Goal: Task Accomplishment & Management: Use online tool/utility

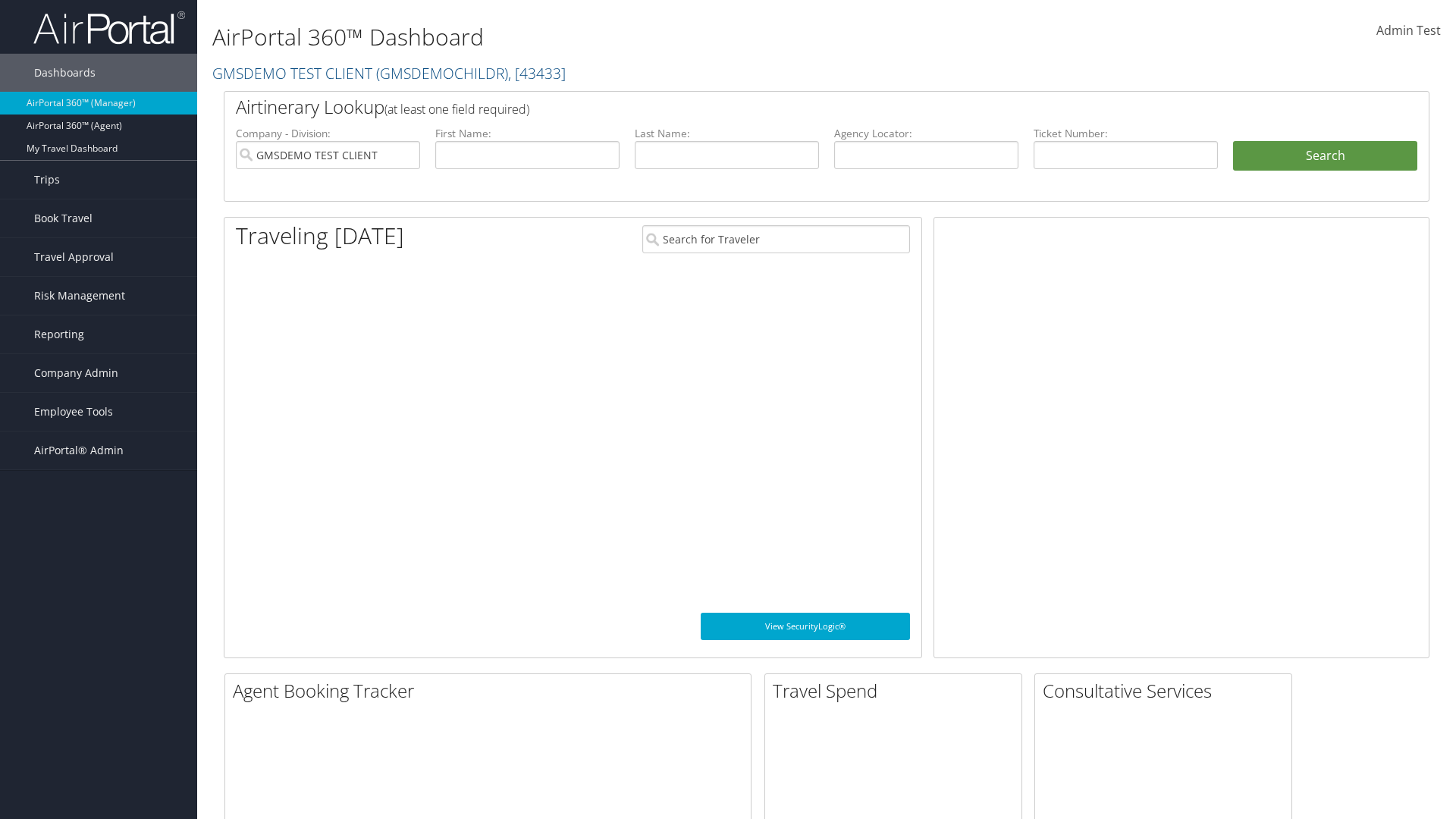
click at [98, 373] on span "Company Admin" at bounding box center [76, 373] width 84 height 38
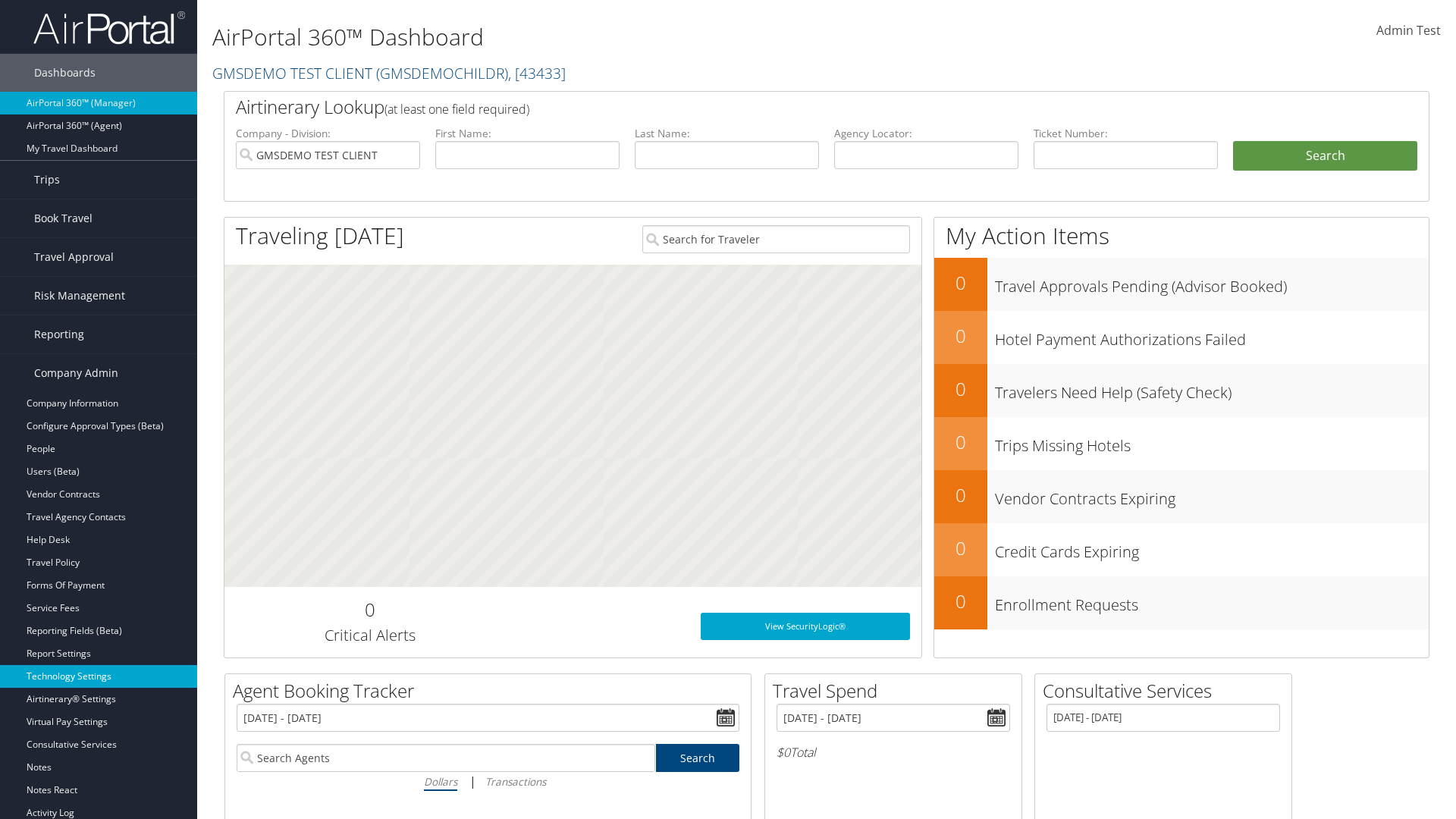
click at [98, 676] on link "Technology Settings" at bounding box center [98, 676] width 197 height 23
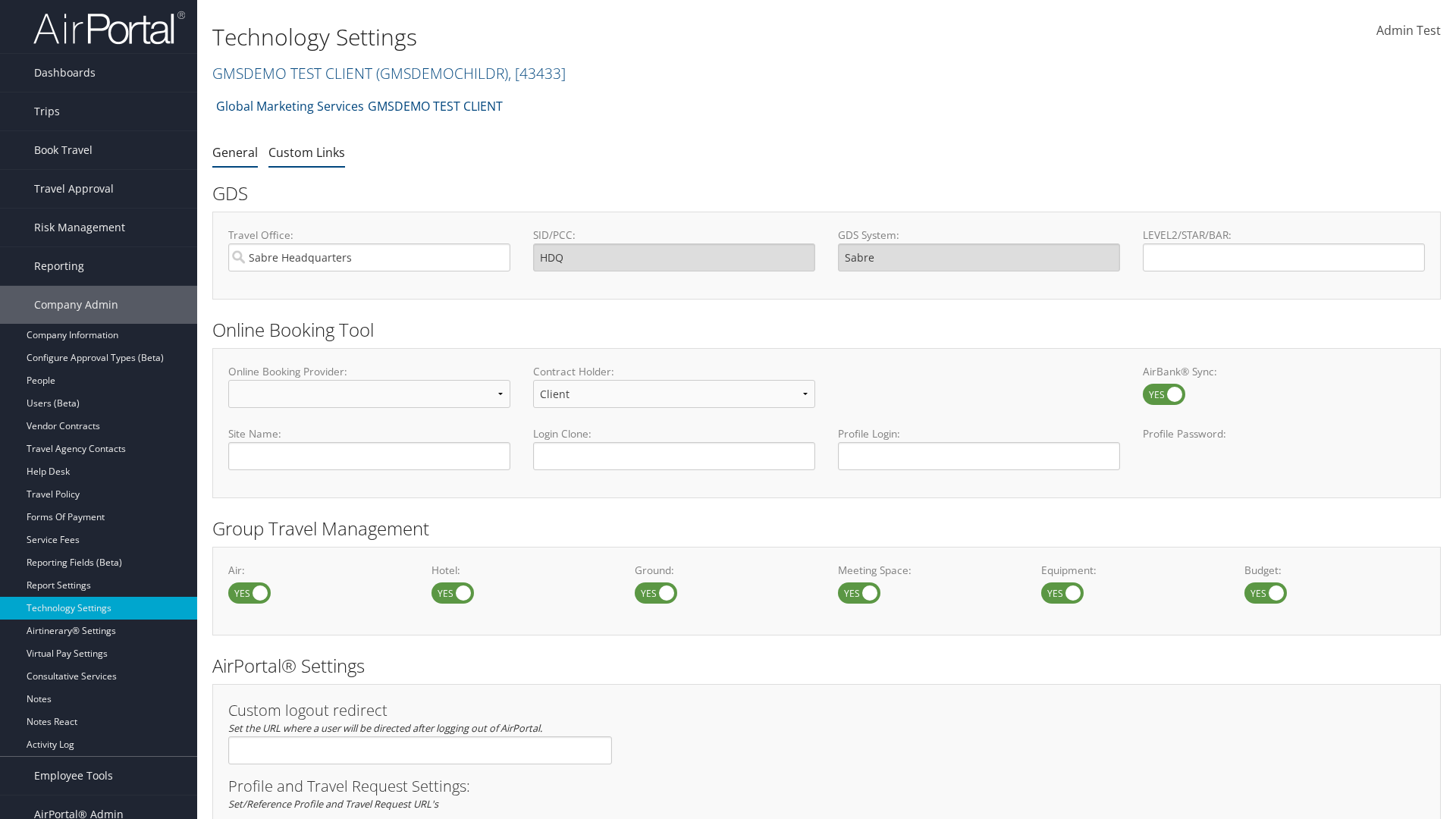
click at [307, 151] on link "Custom Links" at bounding box center [307, 152] width 77 height 17
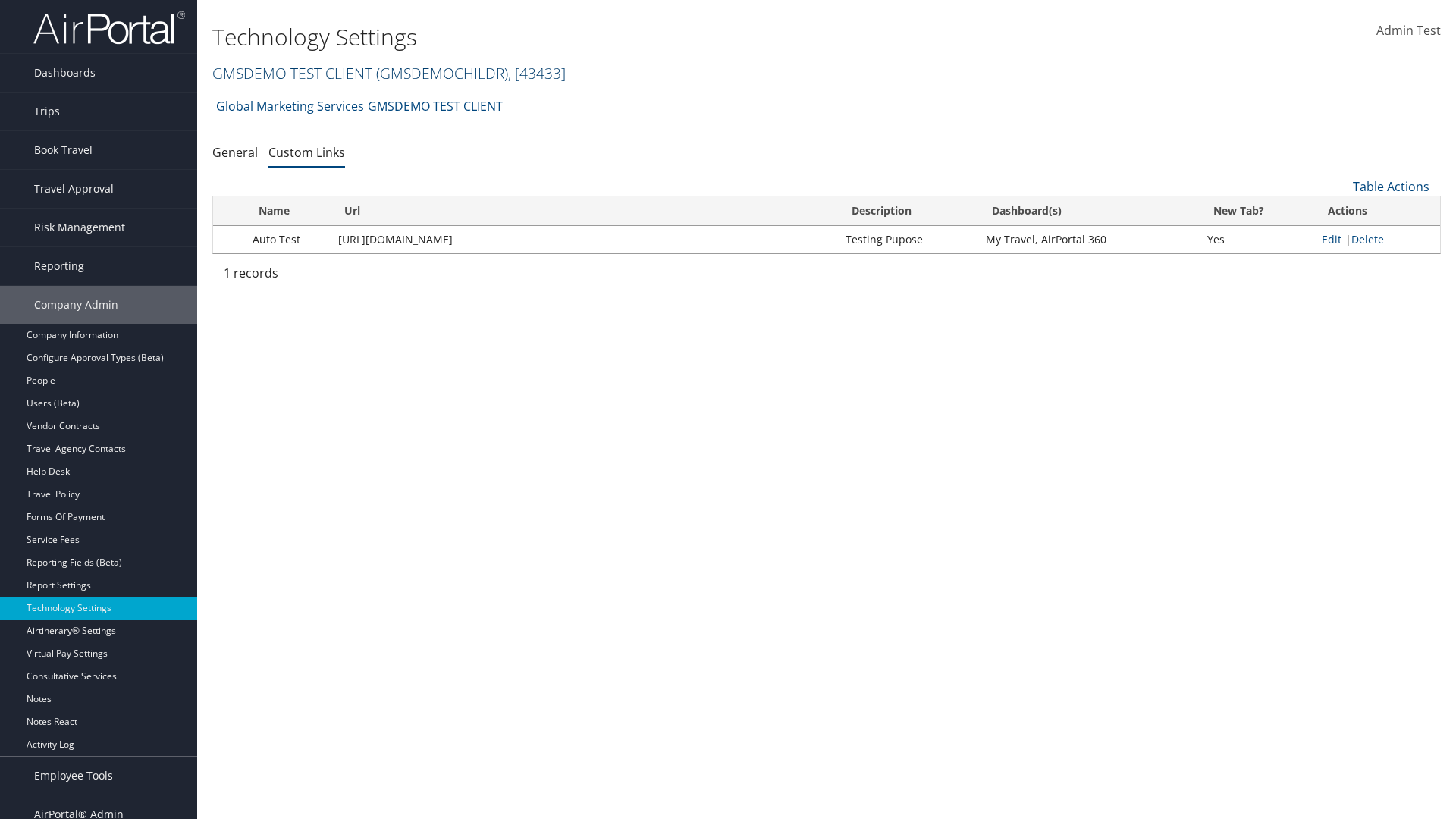
click at [292, 73] on link "GMSDEMO TEST CLIENT ( GMSDEMOCHILDR ) , [ 43433 ]" at bounding box center [389, 73] width 353 height 21
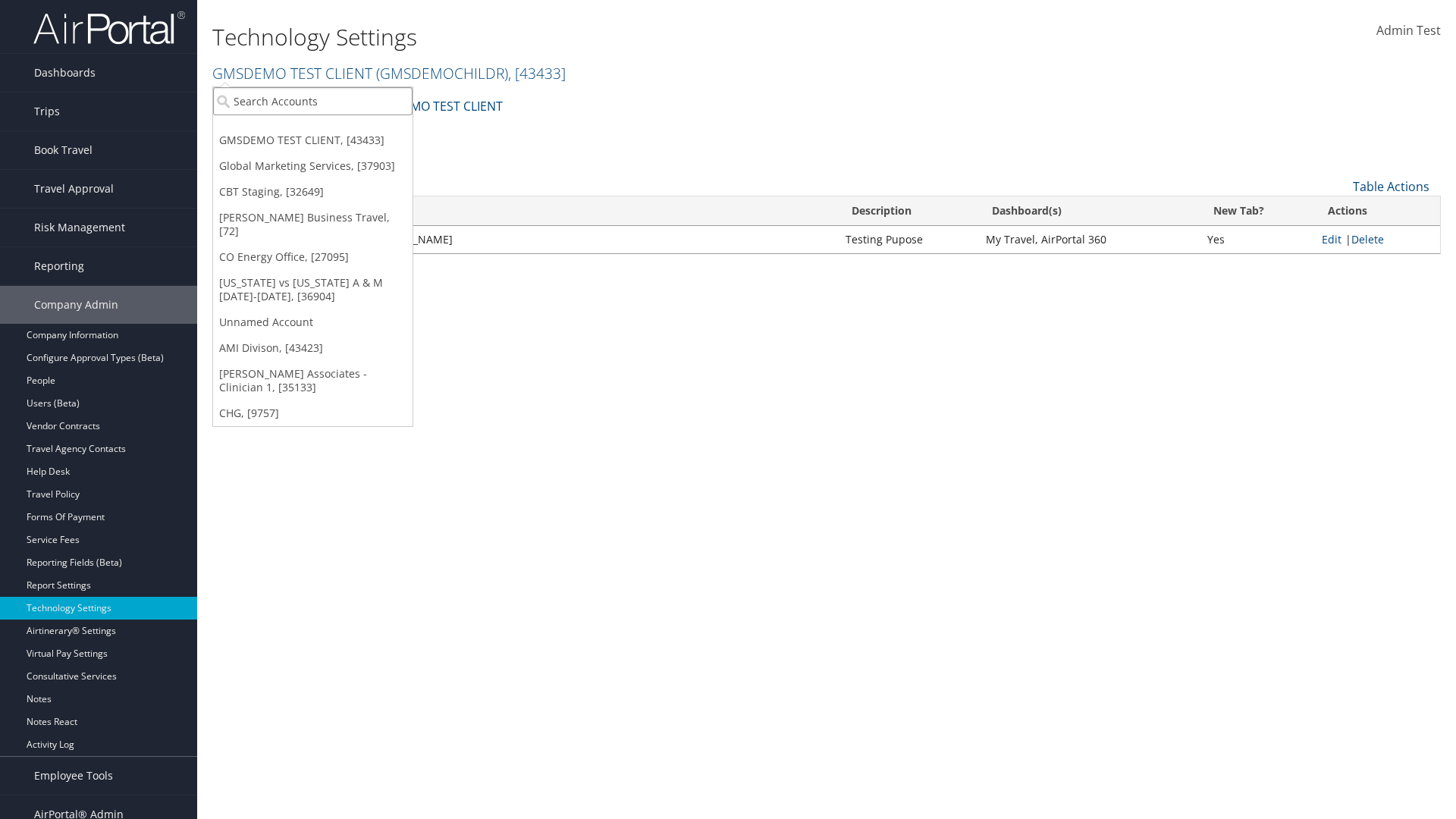
click at [312, 101] on input "search" at bounding box center [313, 101] width 200 height 28
type input "CBTSTG"
click at [312, 129] on div "CBT Staging (CBTSTG), [32649]" at bounding box center [312, 128] width 216 height 13
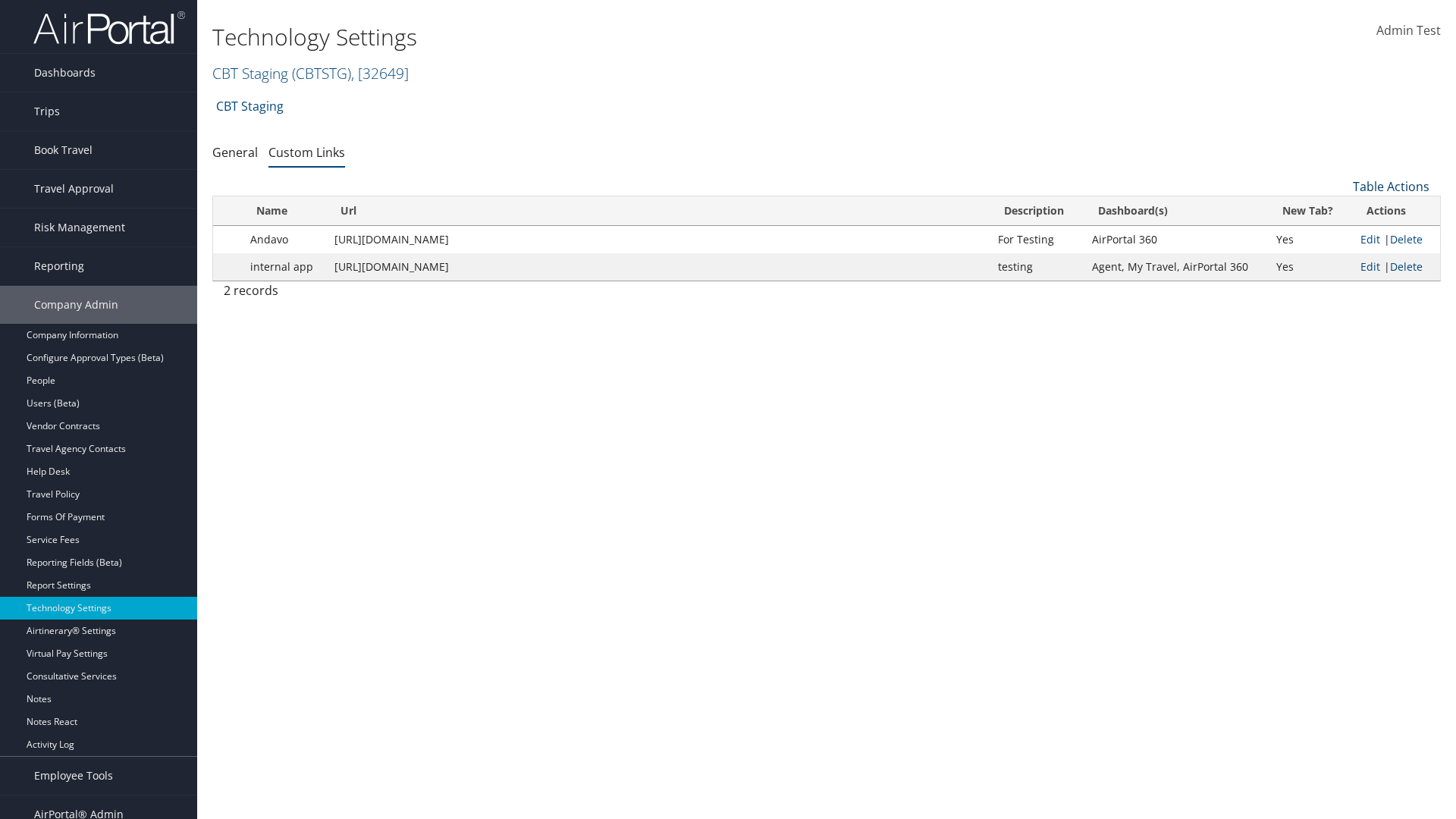
click at [1390, 186] on link "Table Actions" at bounding box center [1390, 186] width 77 height 17
click at [1340, 210] on link "New Record" at bounding box center [1340, 210] width 200 height 26
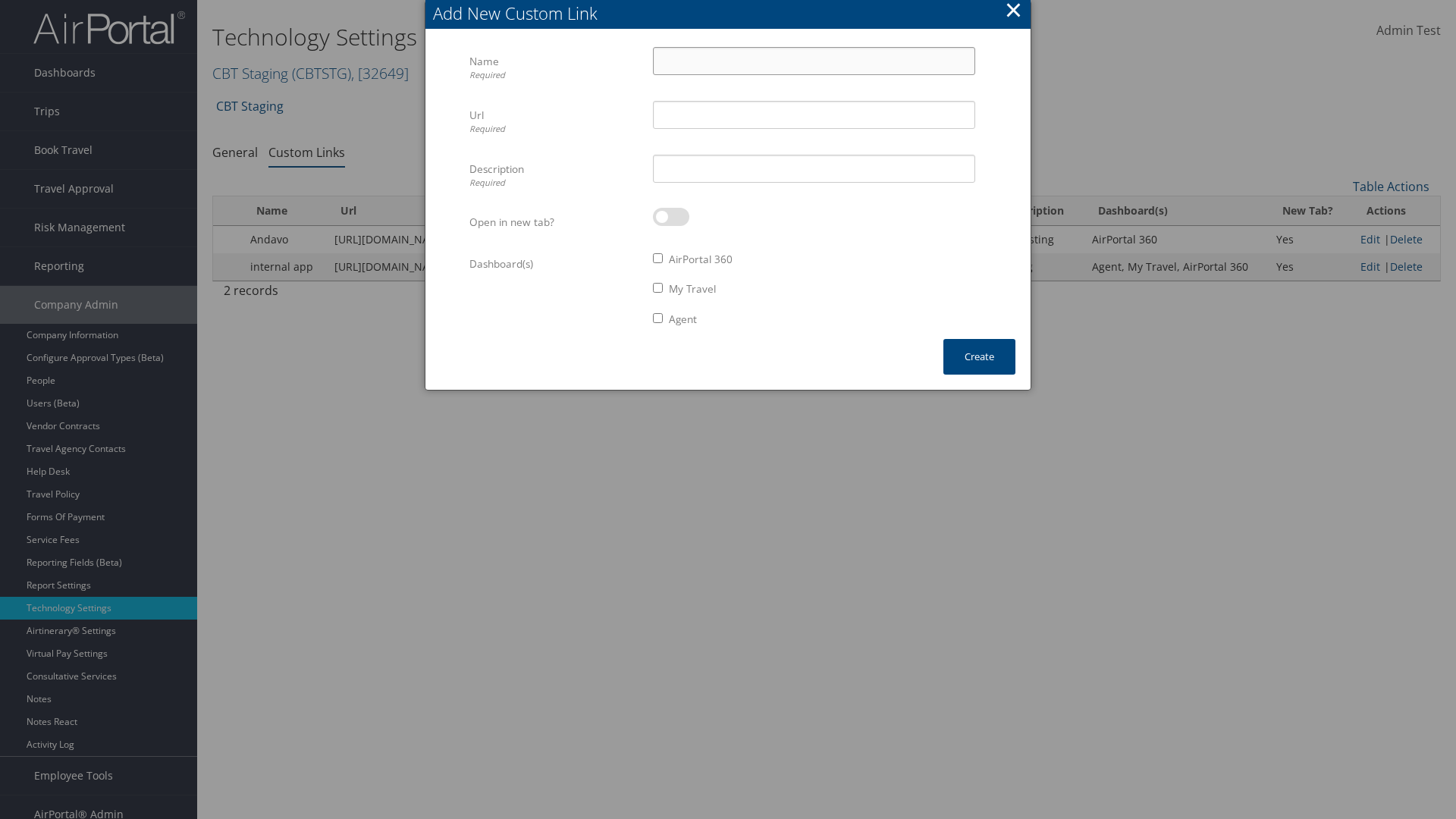
click at [814, 61] on input "Name Required" at bounding box center [814, 60] width 322 height 28
type input "Auto Test"
click at [814, 115] on input "Url Required" at bounding box center [814, 114] width 322 height 28
type input "https://staging.cbtat.com/client/technology/quicklinks"
click at [814, 168] on input "Description Required" at bounding box center [814, 168] width 322 height 28
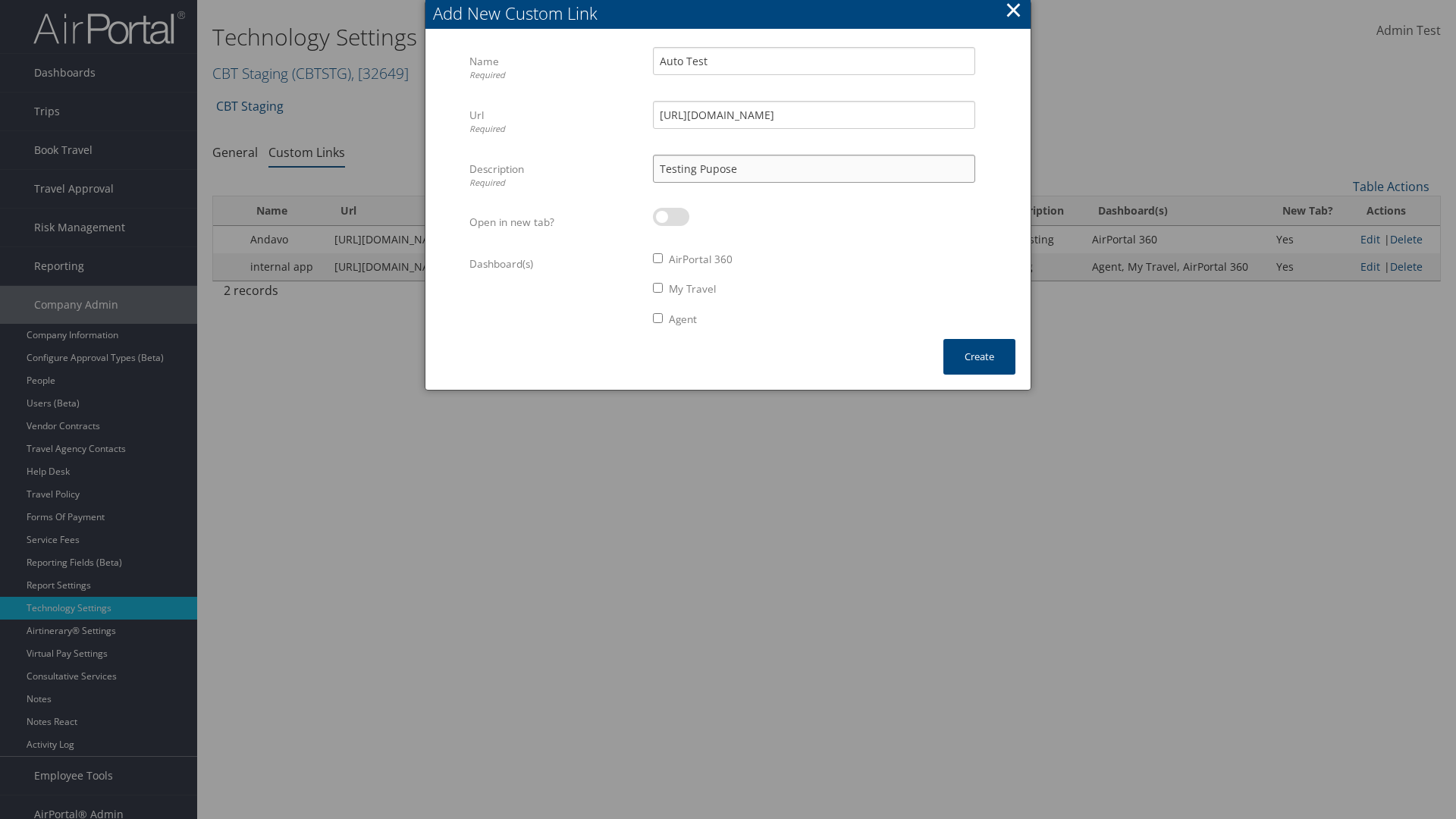
type input "Testing Pupose"
click at [671, 217] on label at bounding box center [671, 216] width 36 height 18
click at [670, 217] on input "checkbox" at bounding box center [665, 219] width 10 height 10
checkbox input "true"
click at [701, 259] on label "AirPortal 360" at bounding box center [700, 259] width 63 height 15
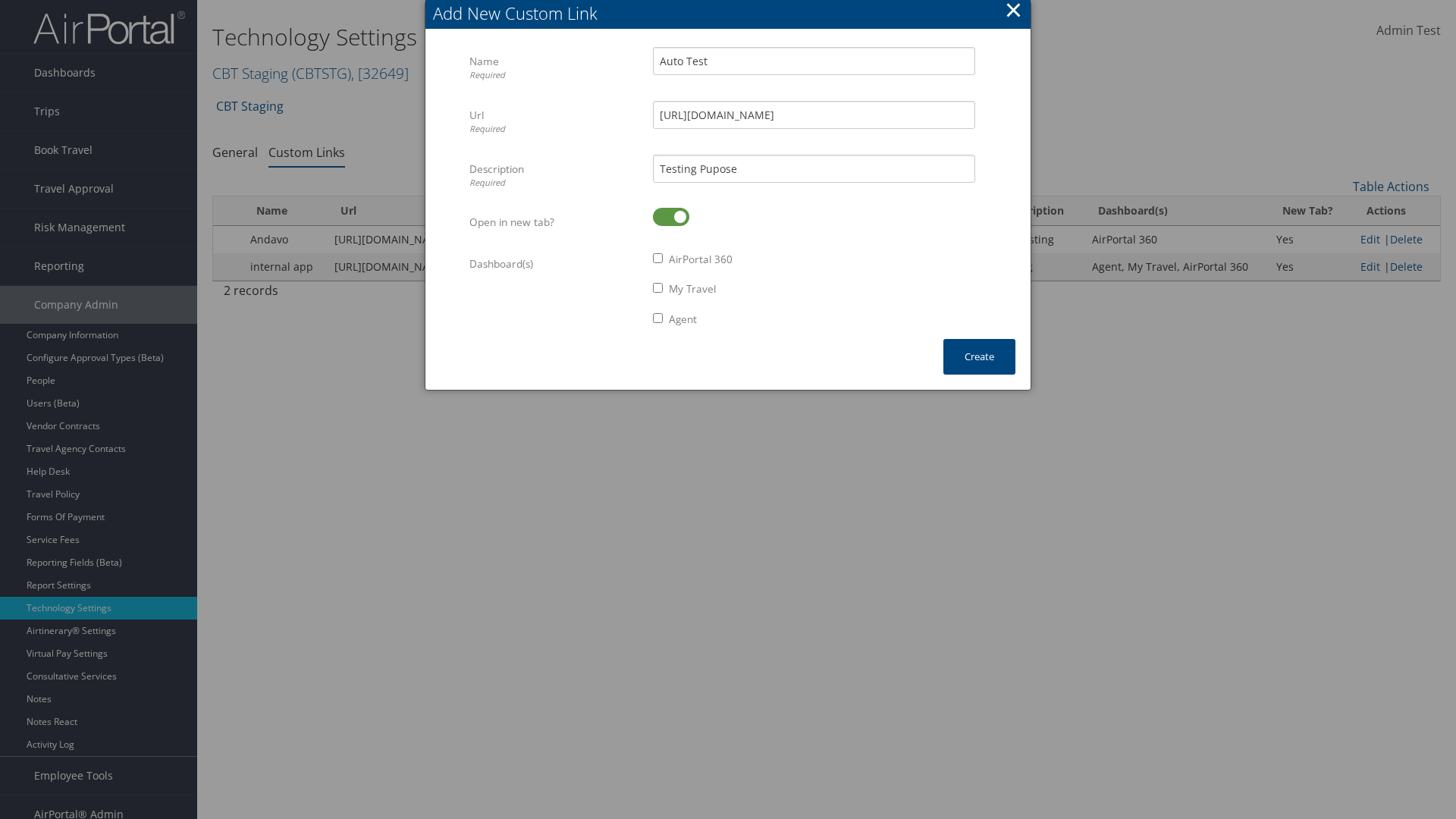
click at [662, 259] on input "AirPortal 360" at bounding box center [657, 258] width 10 height 10
checkbox input "true"
click at [693, 289] on label "My Travel" at bounding box center [692, 288] width 47 height 15
click at [662, 289] on input "My Travel" at bounding box center [657, 288] width 10 height 10
checkbox input "true"
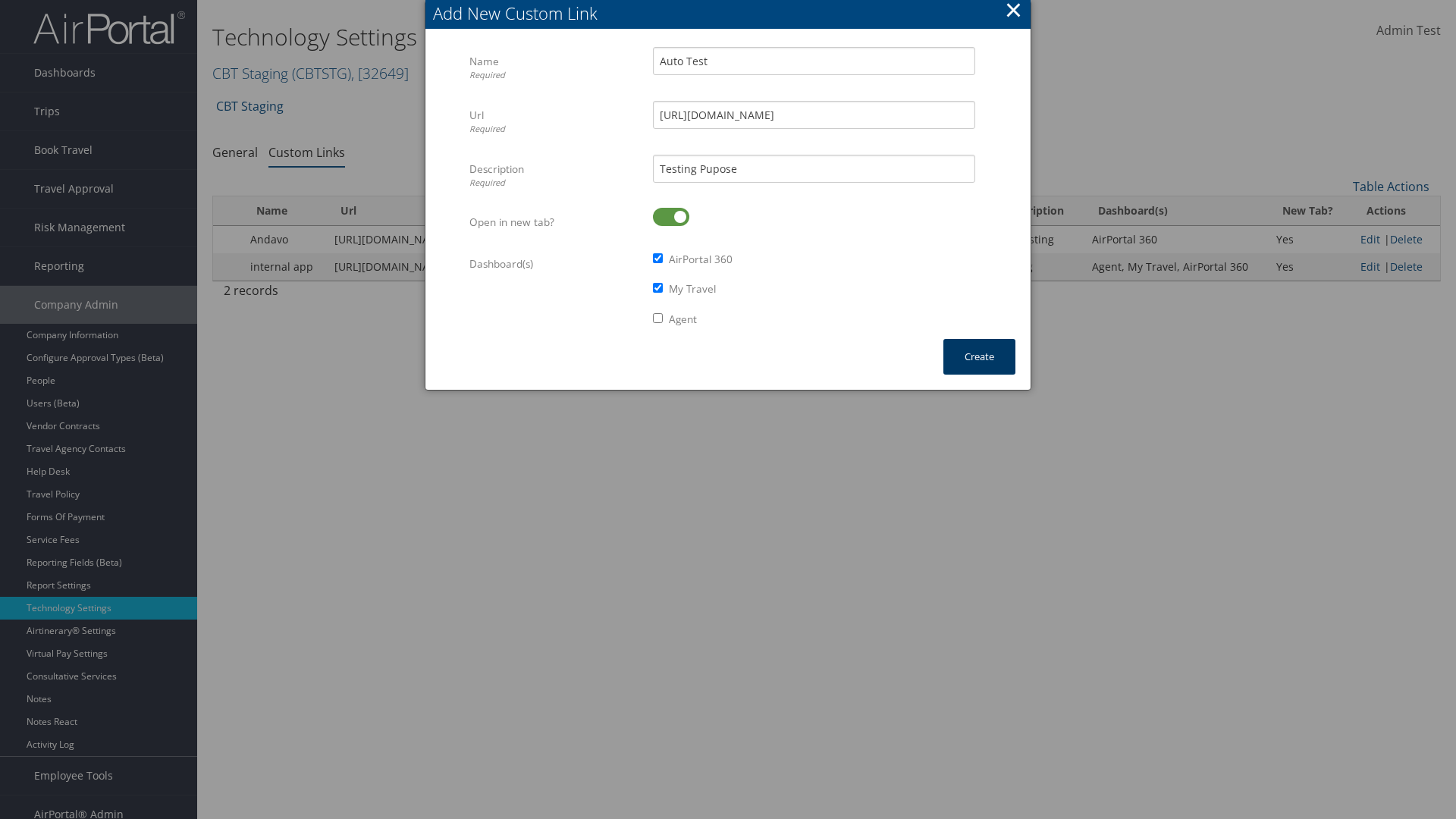
click at [979, 356] on button "Create" at bounding box center [979, 356] width 72 height 36
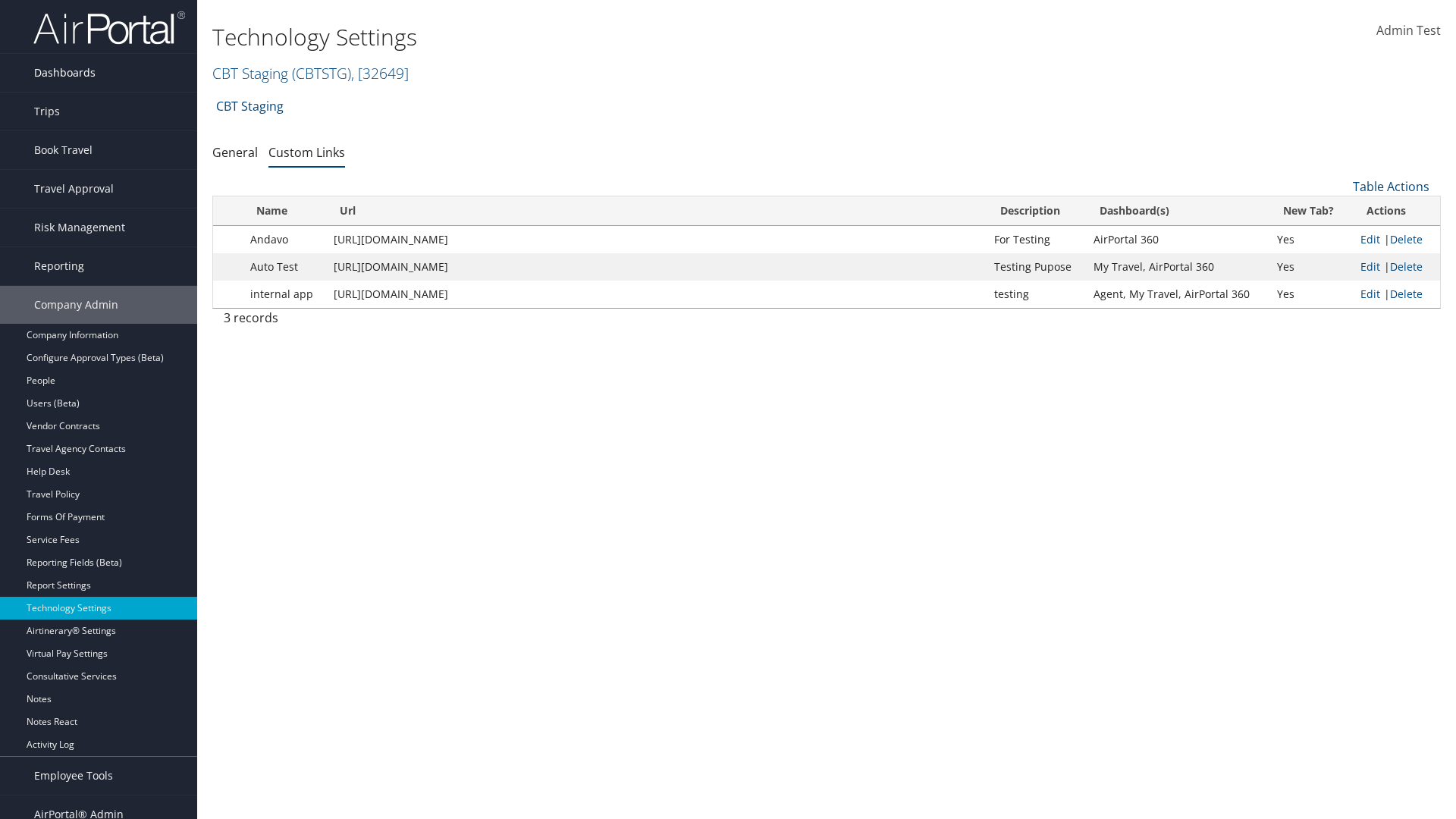
click at [98, 73] on link "Dashboards" at bounding box center [98, 73] width 197 height 38
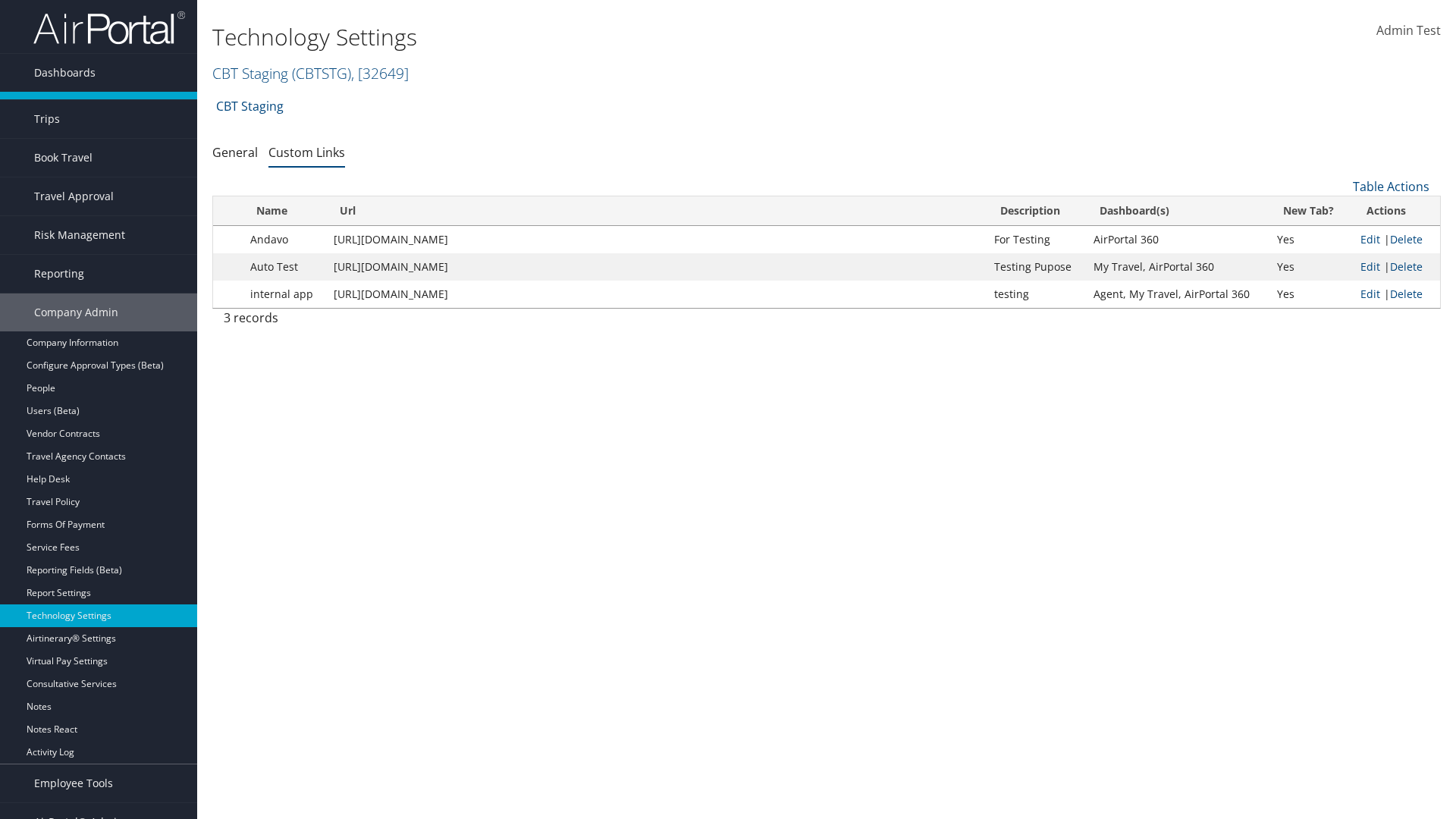
click at [98, 103] on link "AirPortal 360™ (Manager)" at bounding box center [98, 103] width 197 height 23
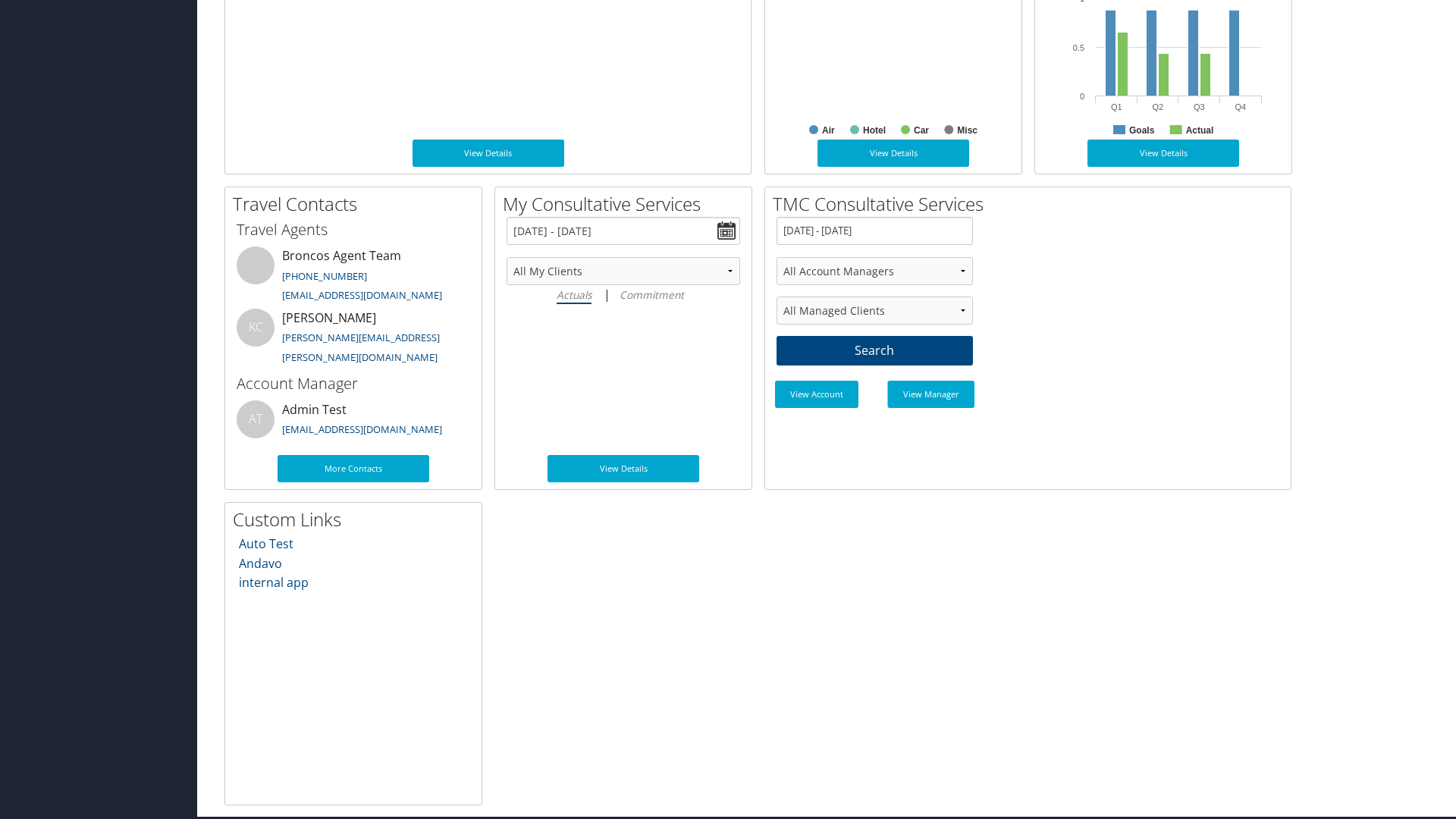
scroll to position [802, 0]
click at [265, 543] on link "Auto Test" at bounding box center [265, 543] width 55 height 17
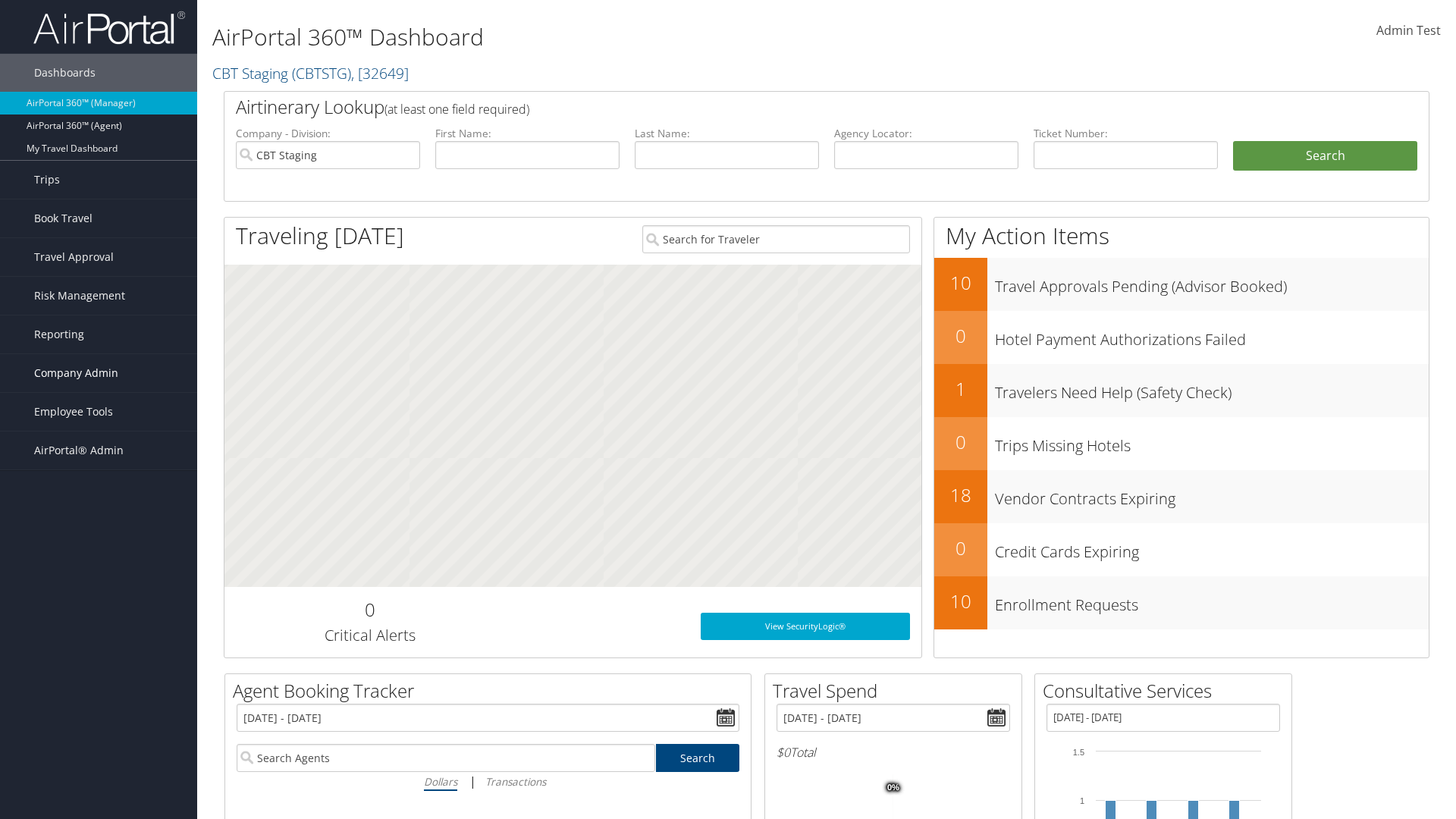
click at [98, 373] on span "Company Admin" at bounding box center [76, 373] width 84 height 38
click at [98, 676] on link "Technology Settings" at bounding box center [98, 676] width 197 height 23
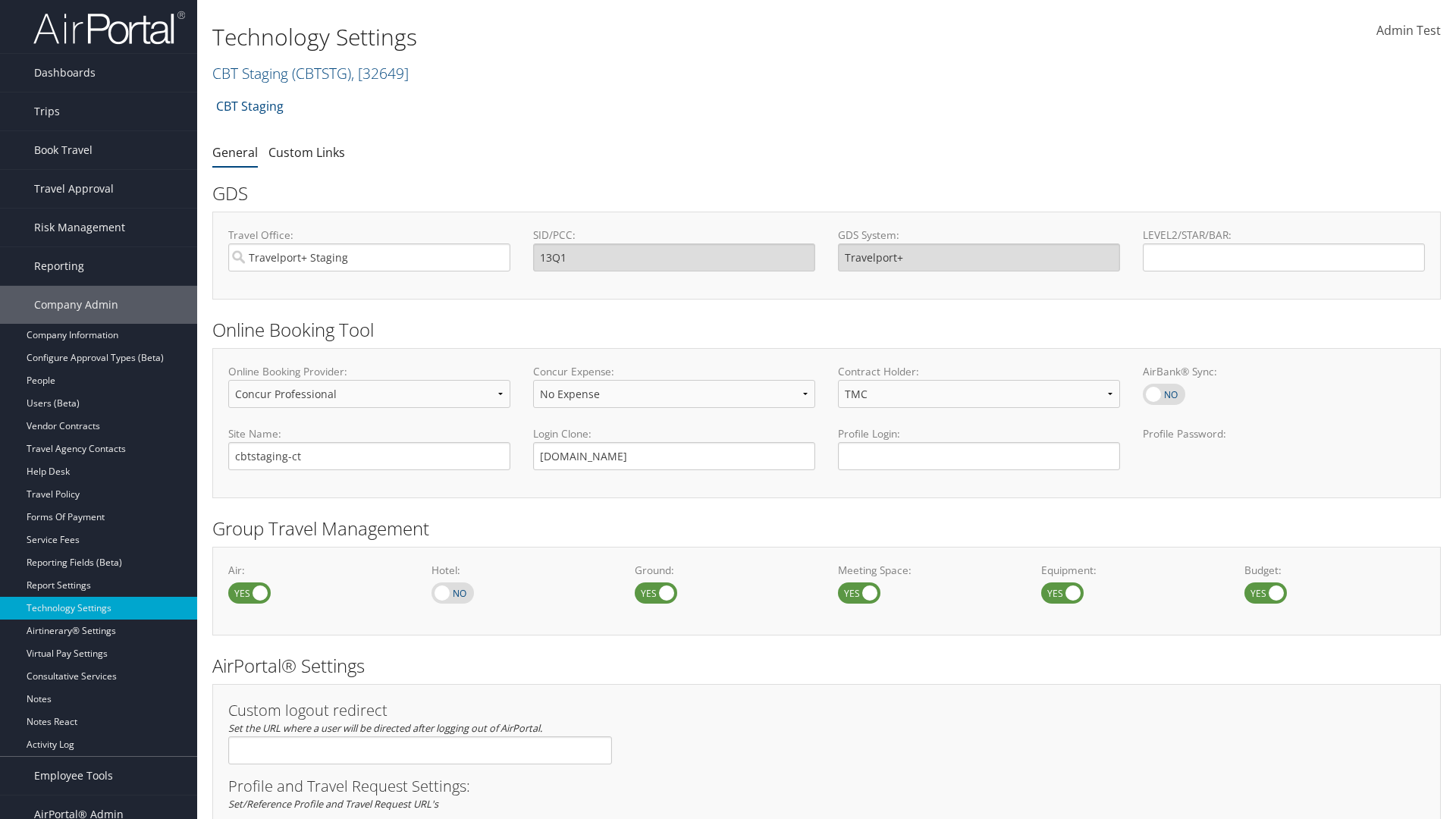
select select "4"
click at [307, 151] on link "Custom Links" at bounding box center [307, 152] width 77 height 17
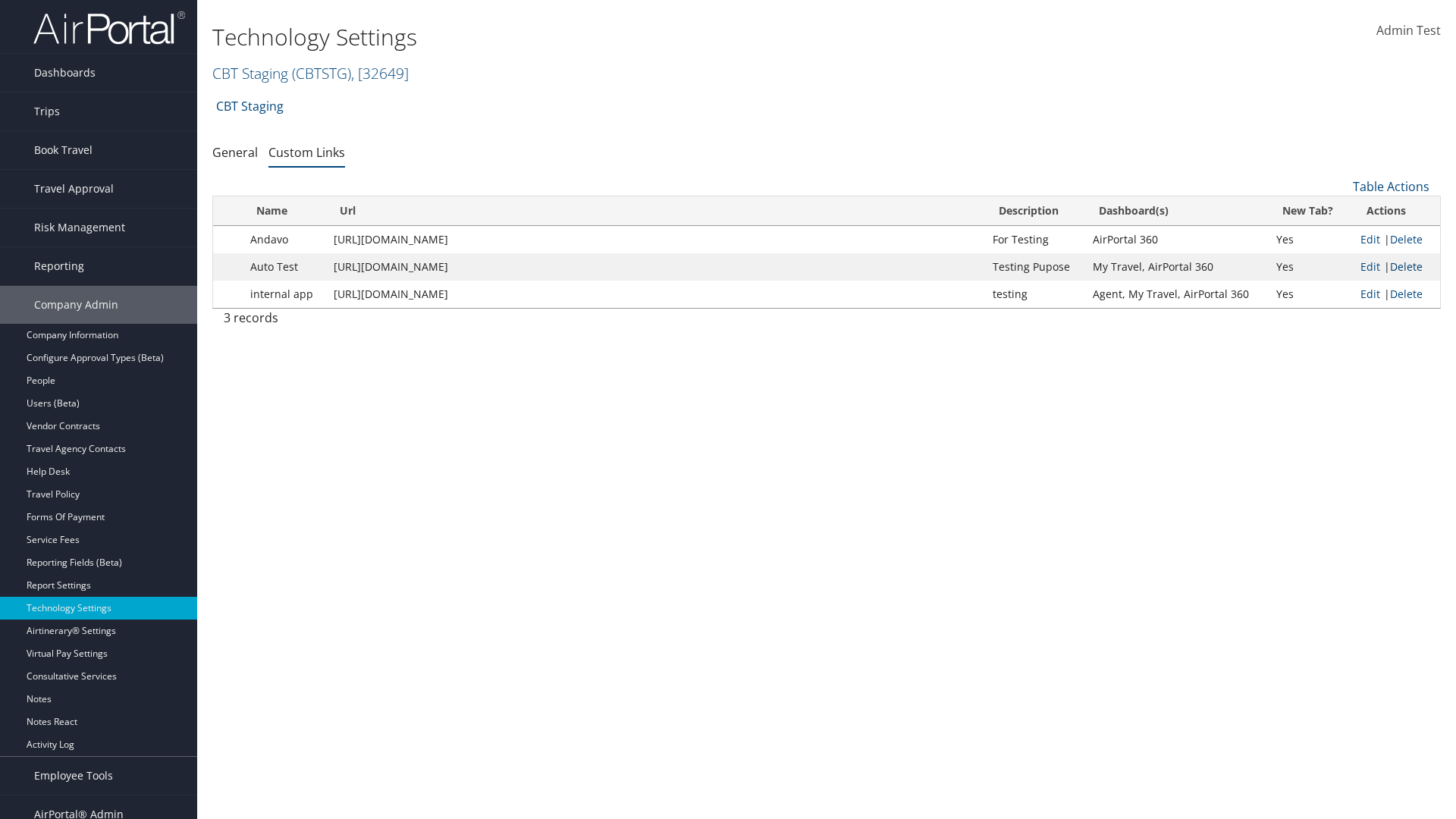
click at [1405, 266] on link "Delete" at bounding box center [1405, 266] width 32 height 14
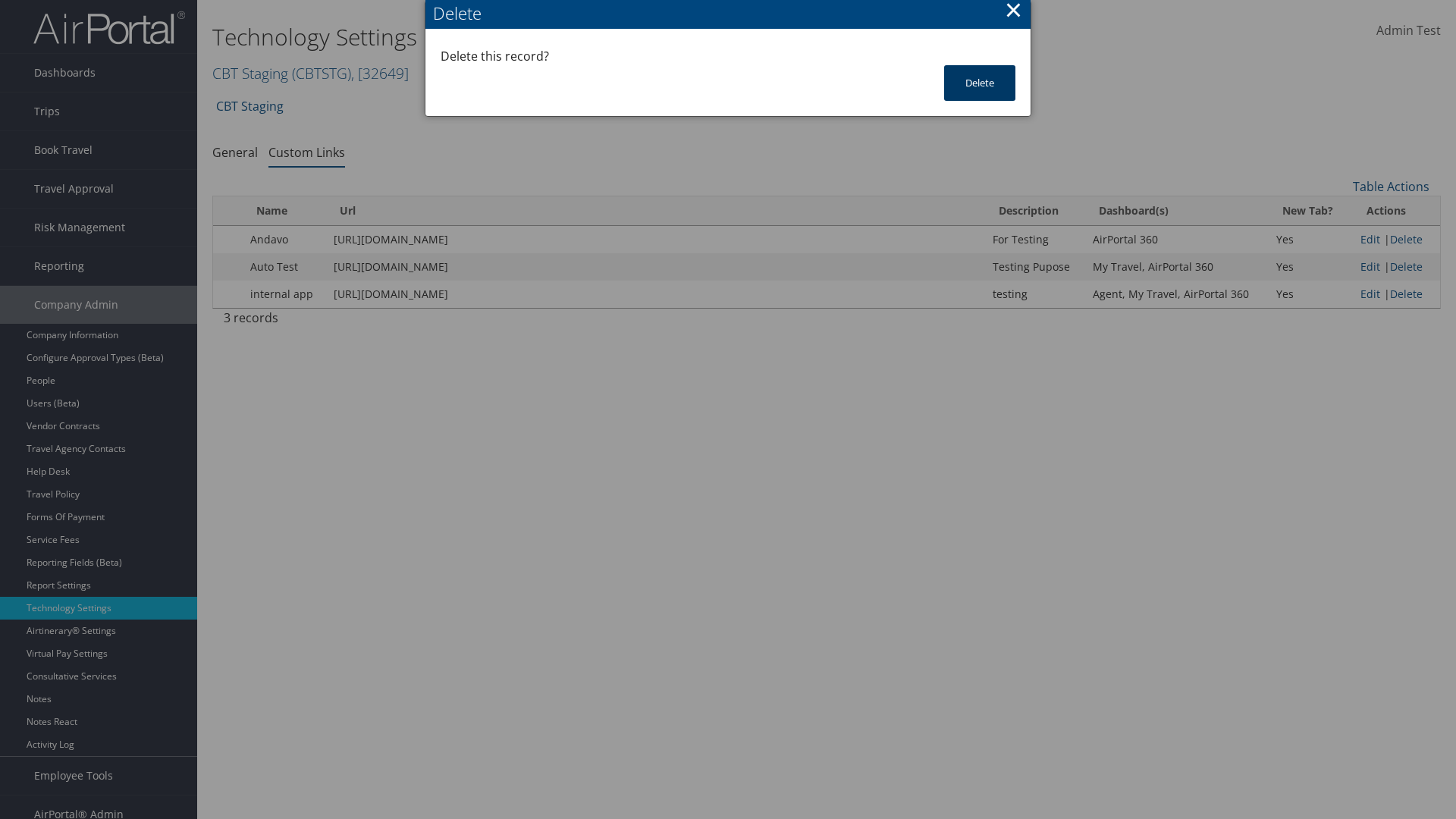
click at [980, 82] on button "Delete" at bounding box center [980, 82] width 71 height 36
